Goal: Find specific page/section: Find specific page/section

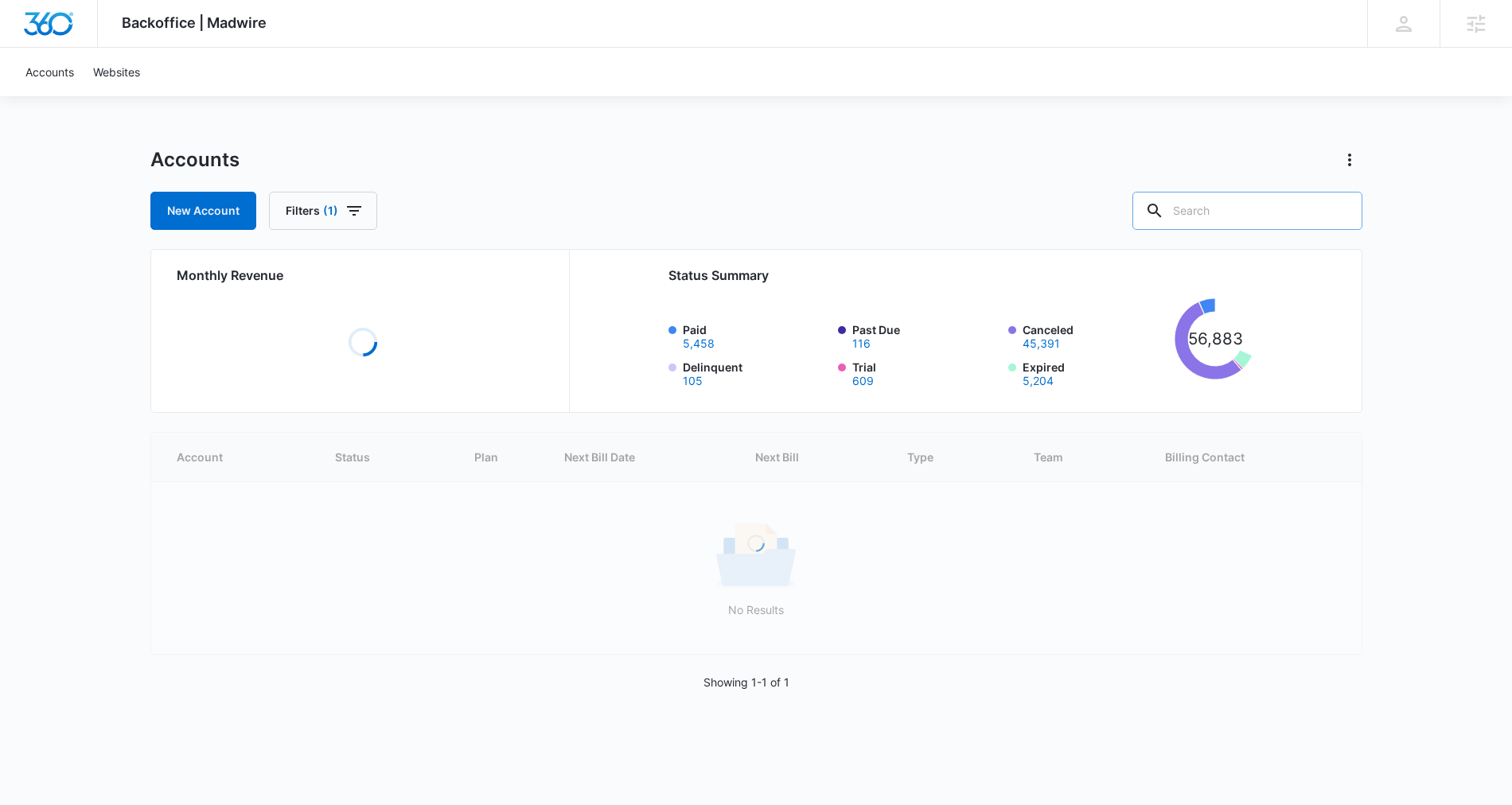
click at [1253, 202] on input "text" at bounding box center [1247, 210] width 230 height 38
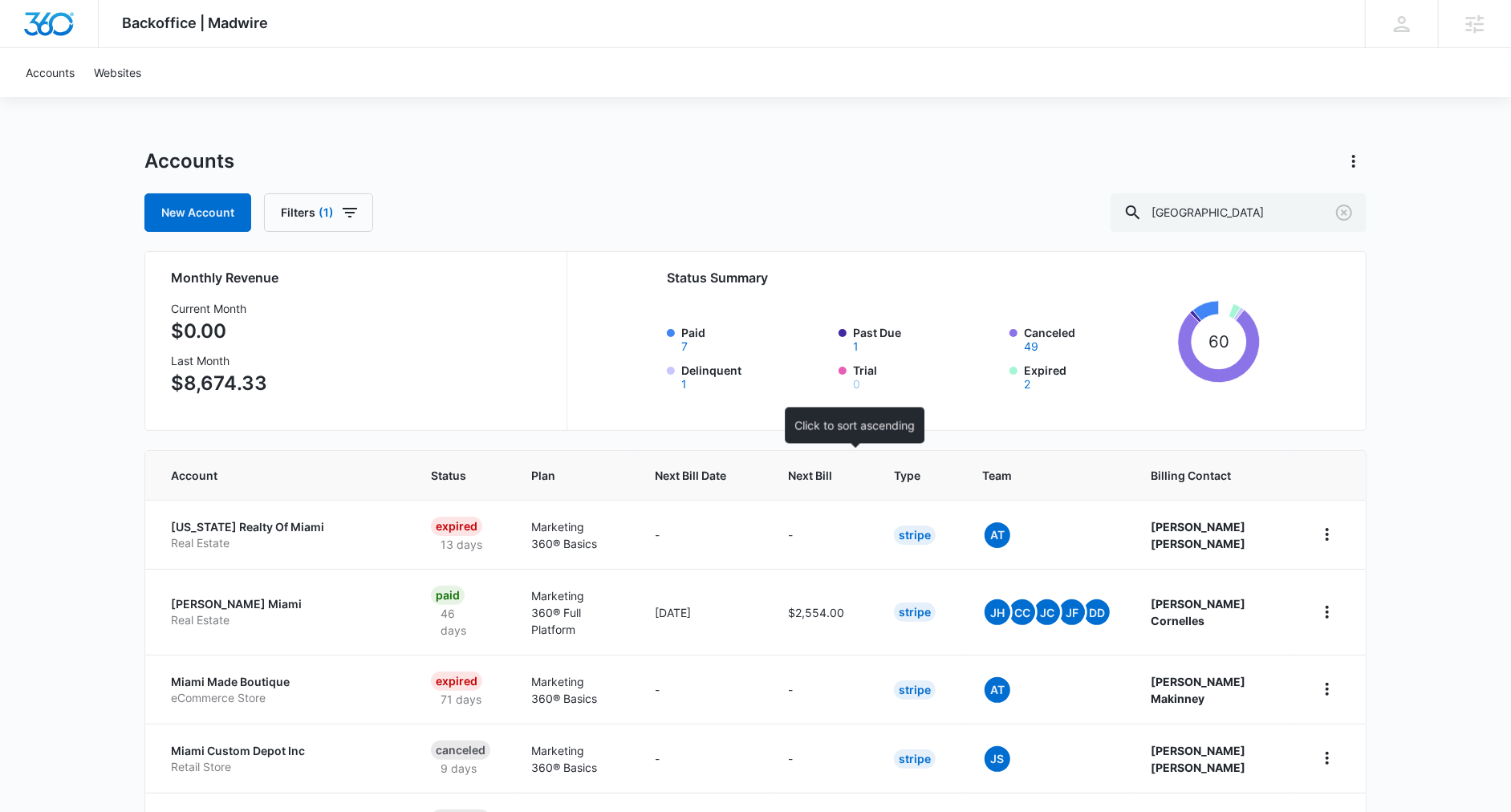
click at [855, 479] on div at bounding box center [847, 474] width 17 height 17
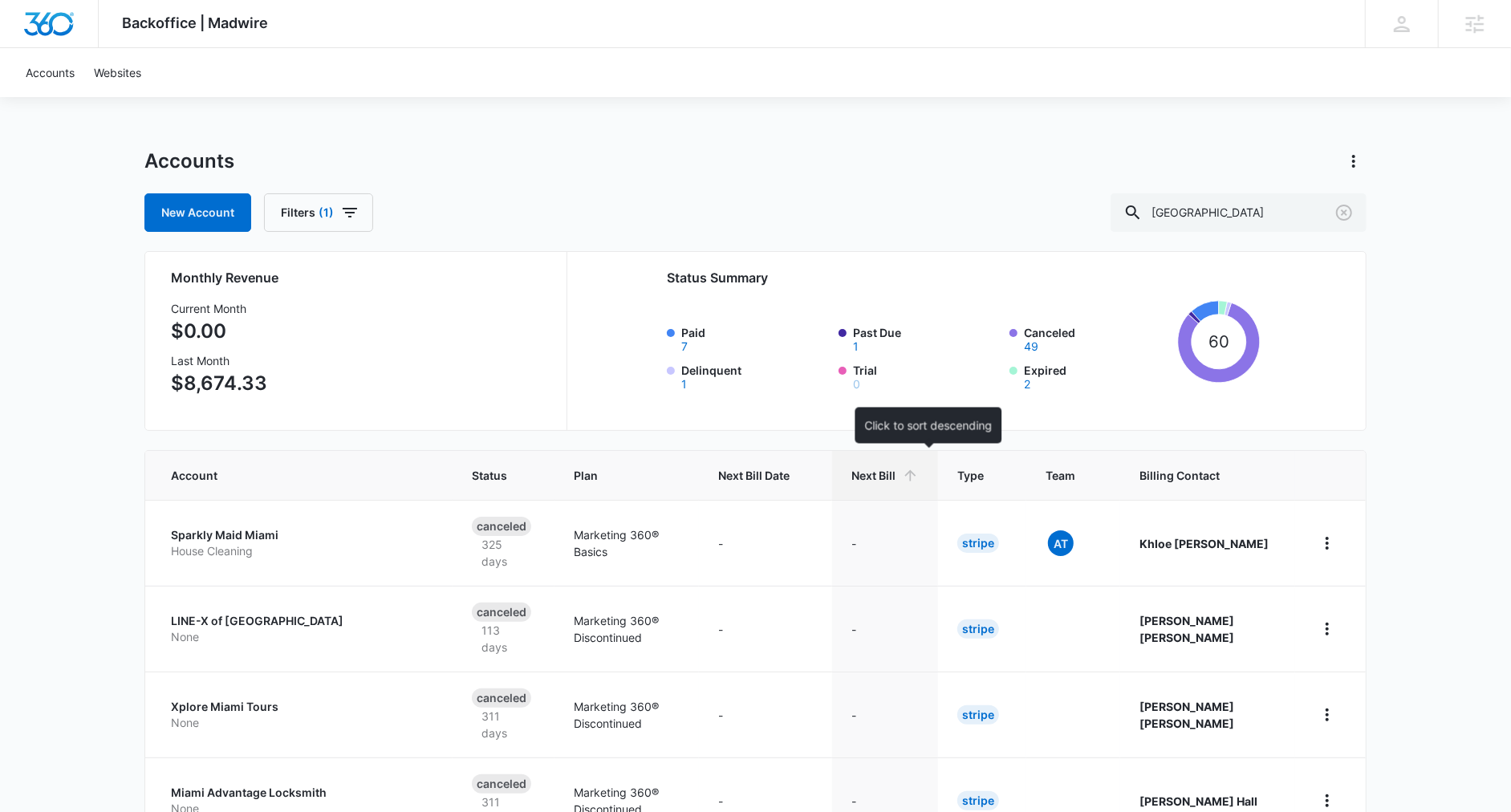
click at [919, 472] on div "Next Bill" at bounding box center [885, 474] width 68 height 17
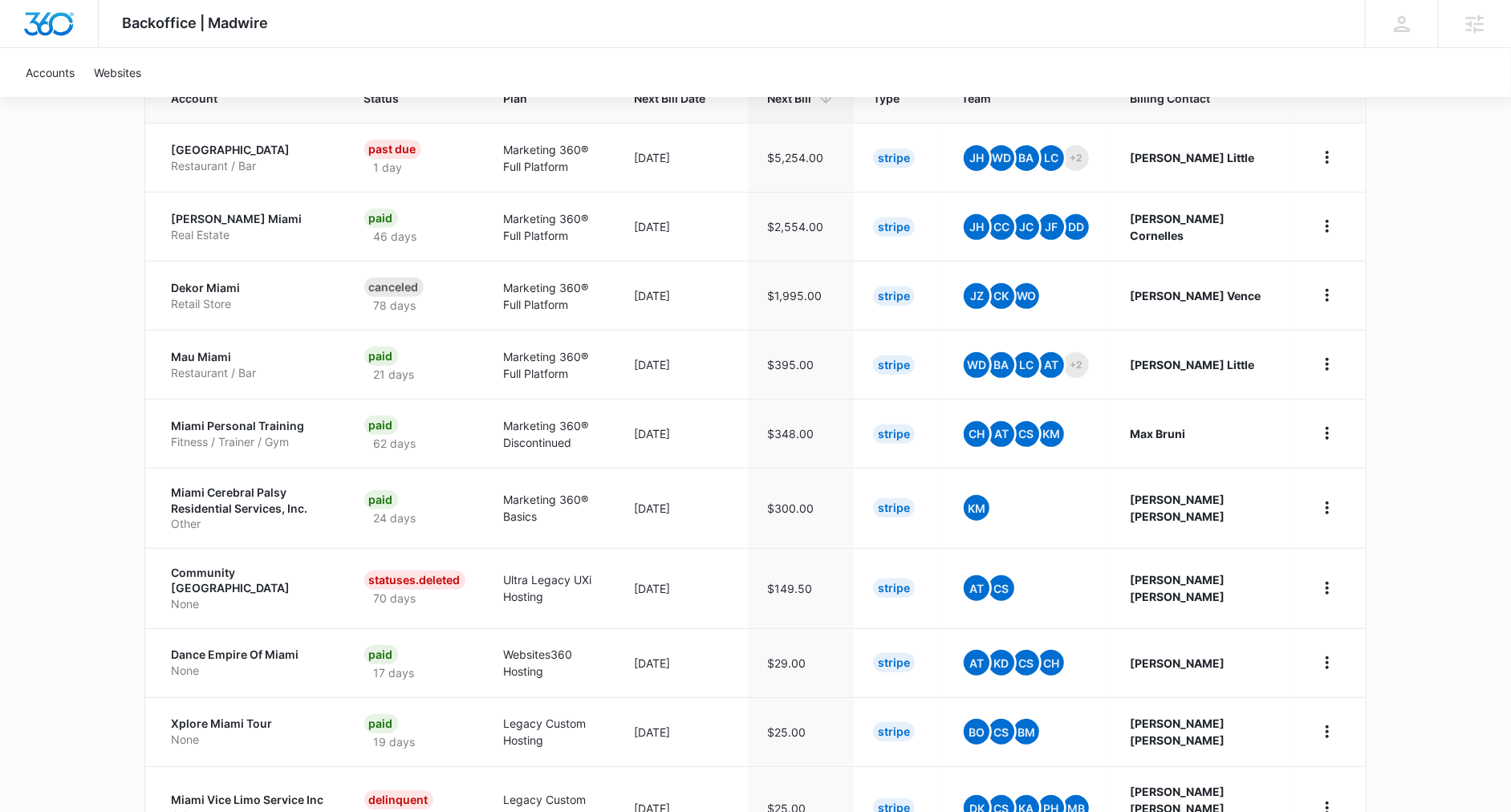
scroll to position [451, 0]
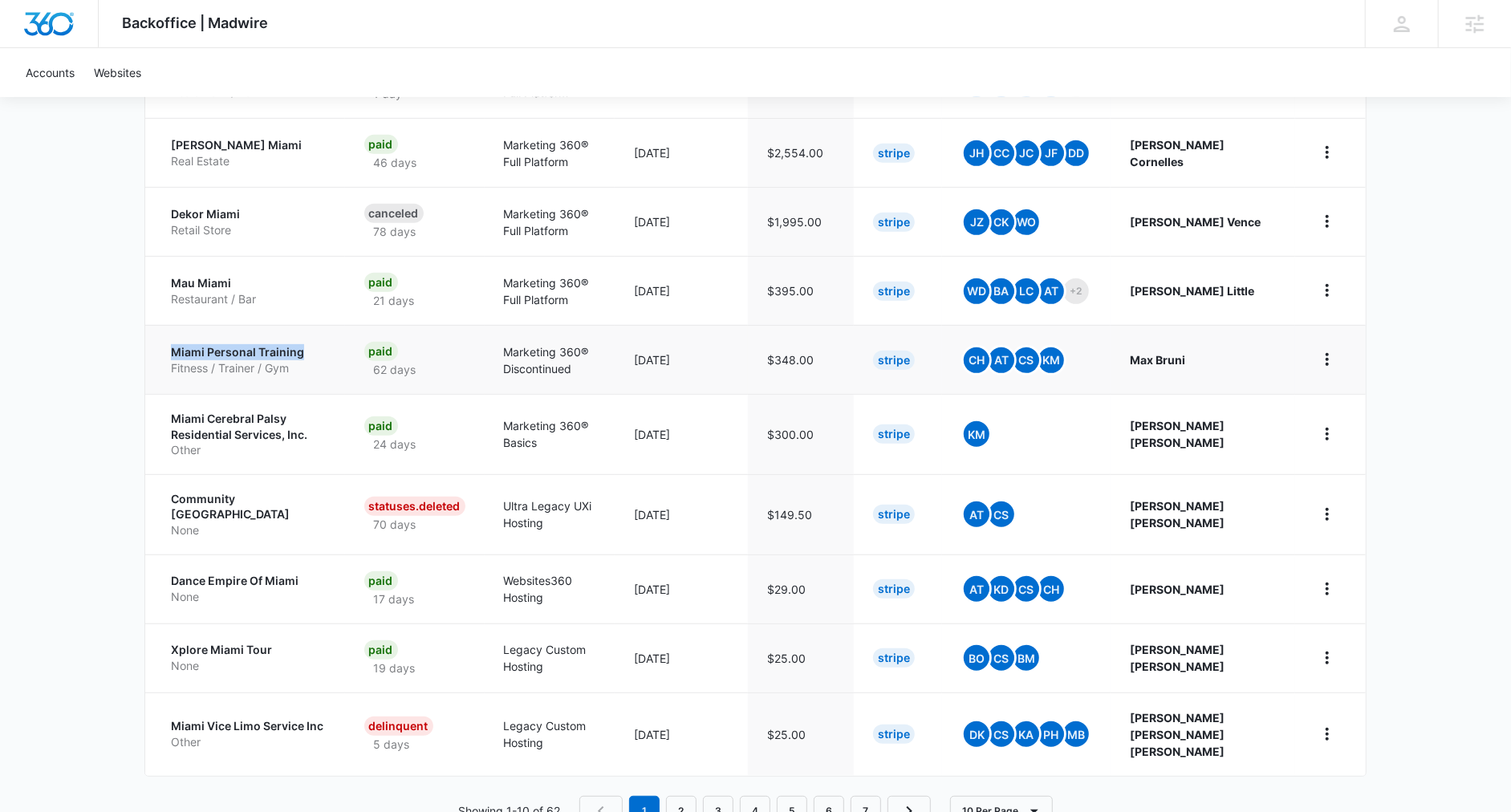
drag, startPoint x: 164, startPoint y: 345, endPoint x: 286, endPoint y: 352, distance: 122.2
click at [345, 348] on td "Miami Personal Training Fitness / Trainer / Gym" at bounding box center [245, 359] width 200 height 69
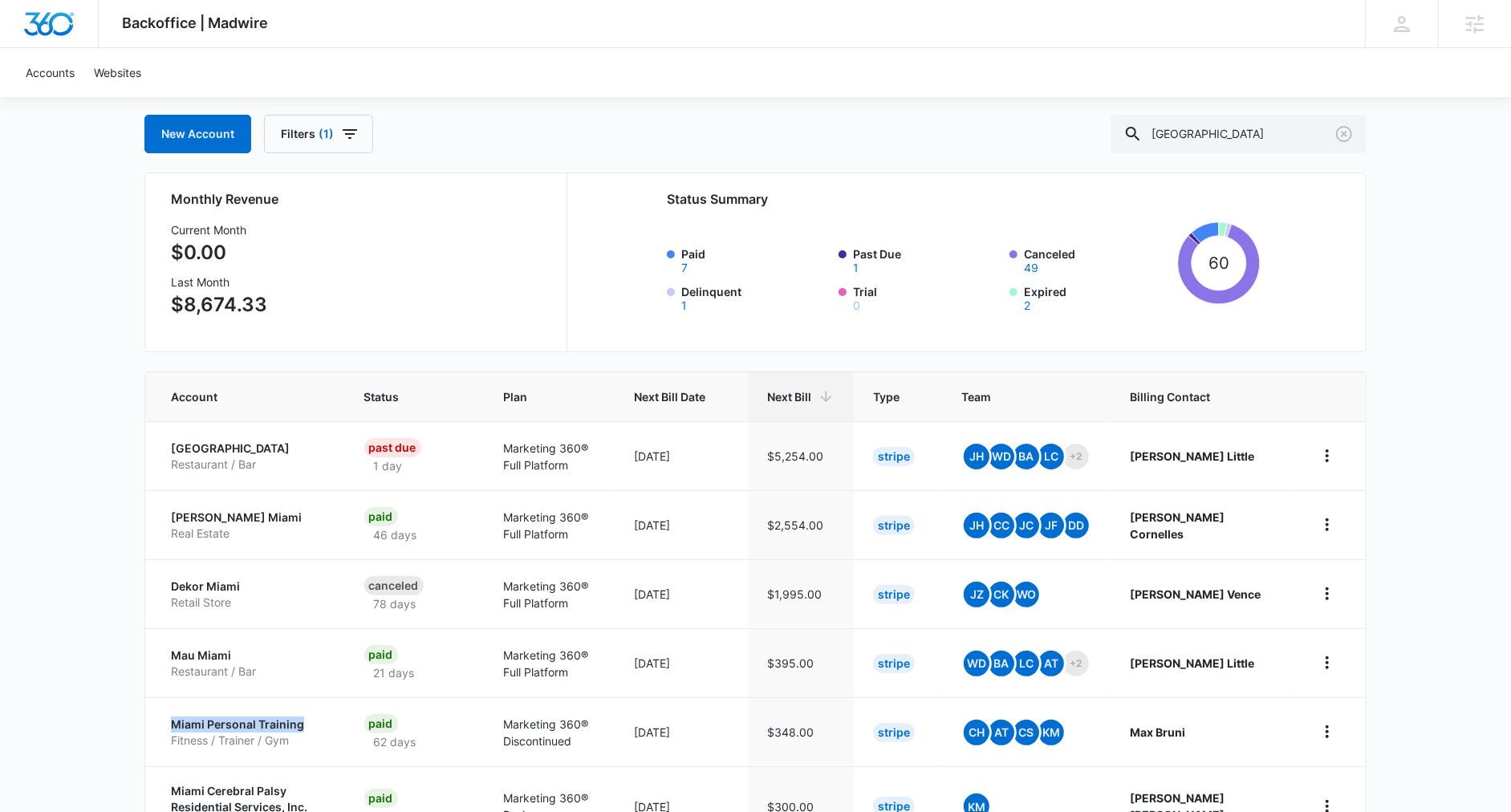
scroll to position [0, 0]
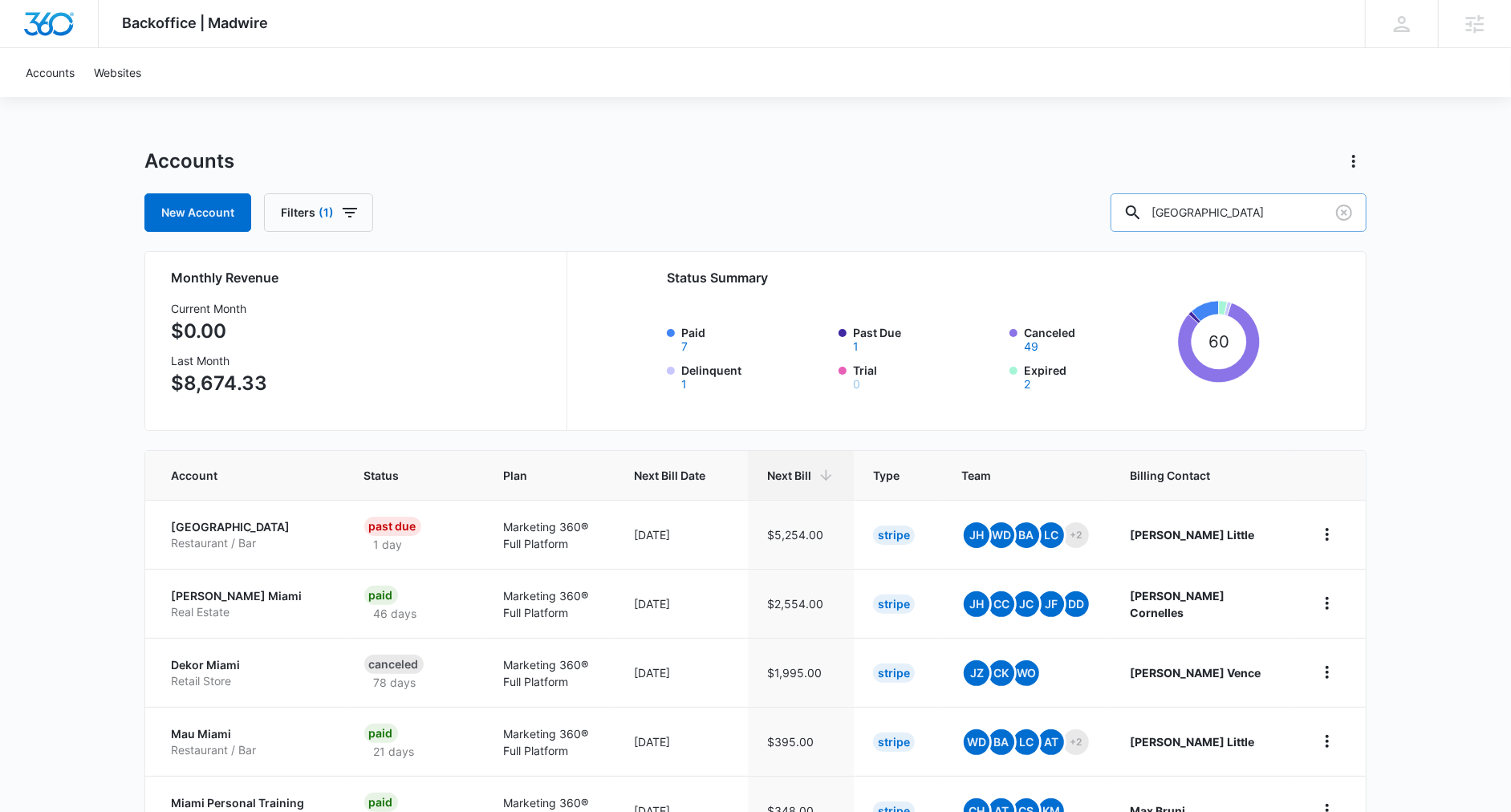
click at [1259, 208] on input "miami" at bounding box center [1239, 212] width 256 height 38
type input "dent"
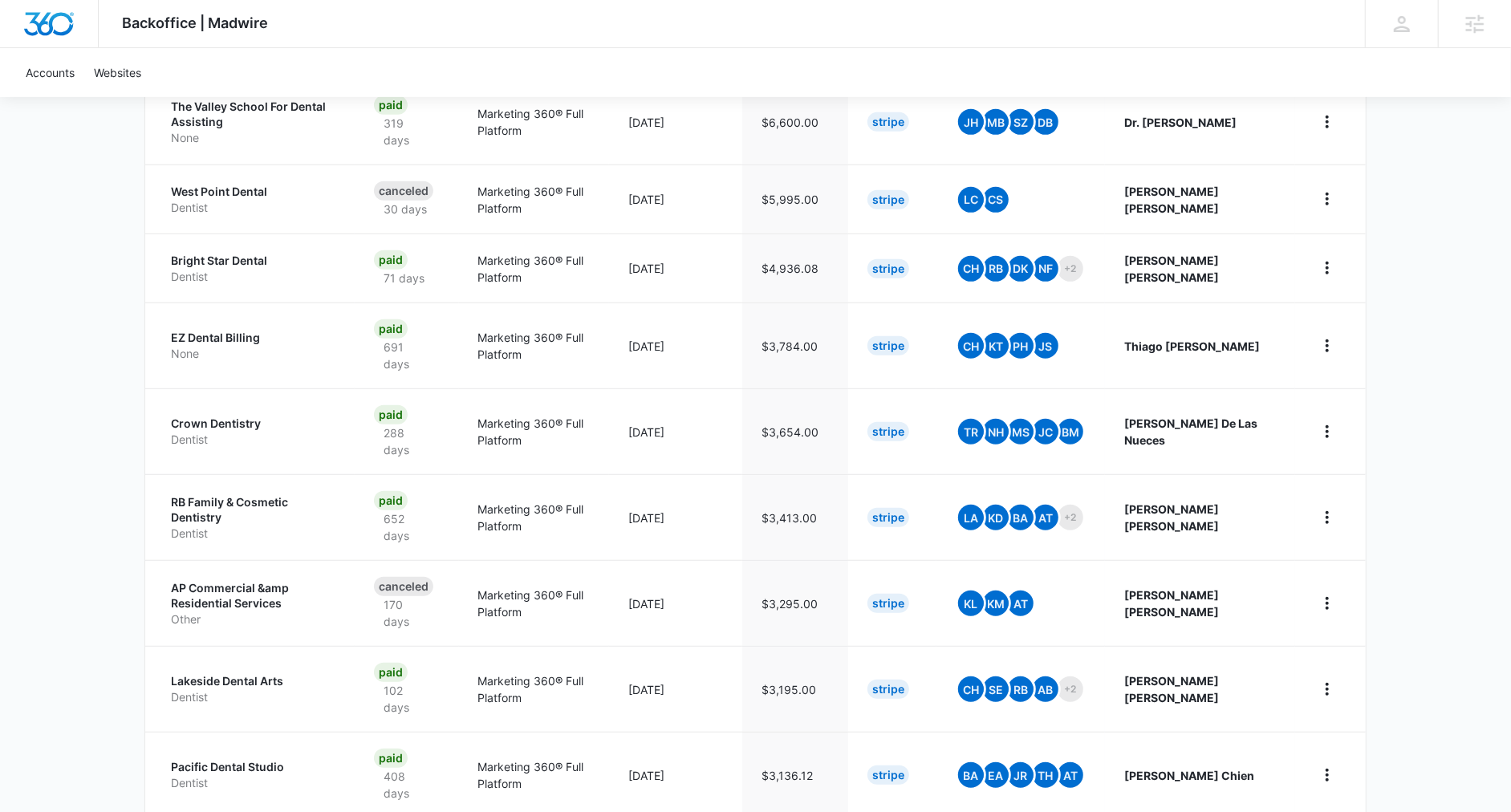
scroll to position [310, 0]
